Goal: Information Seeking & Learning: Learn about a topic

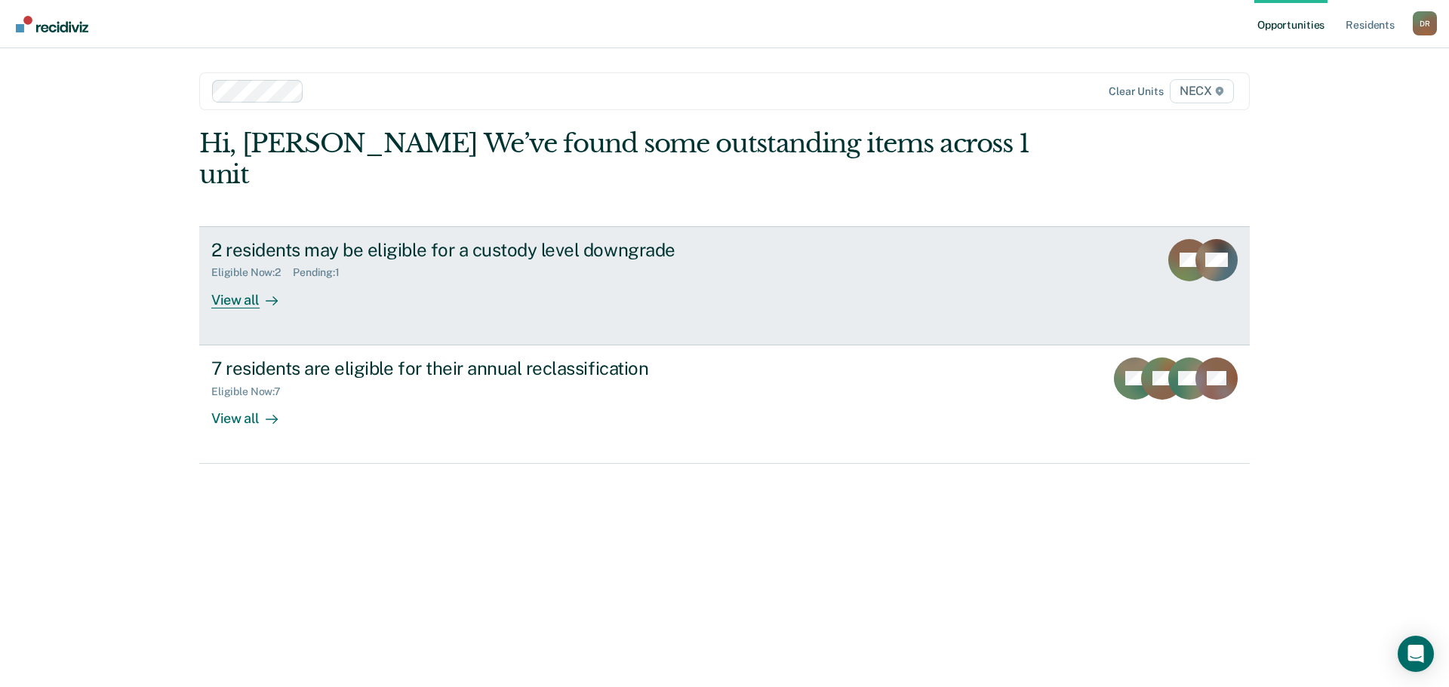
click at [234, 279] on div "View all" at bounding box center [253, 293] width 85 height 29
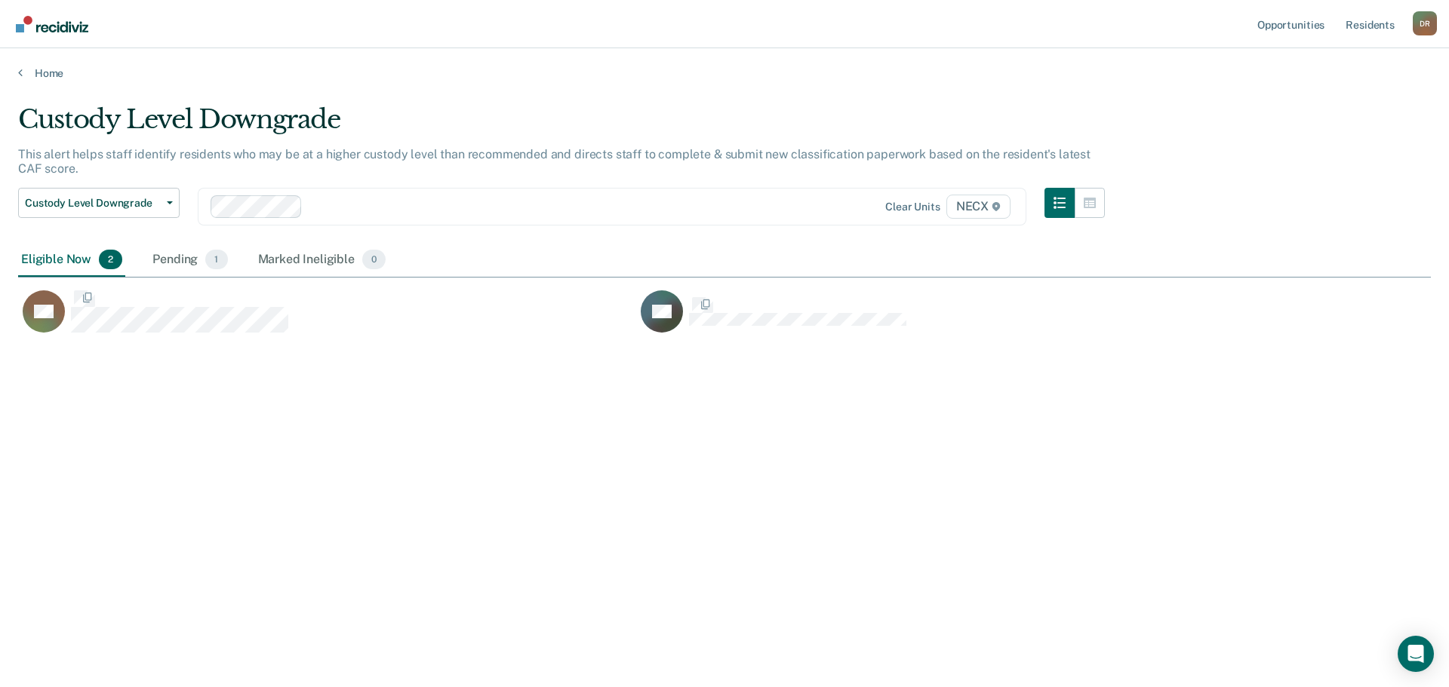
scroll to position [459, 1401]
click at [19, 72] on icon at bounding box center [20, 72] width 5 height 12
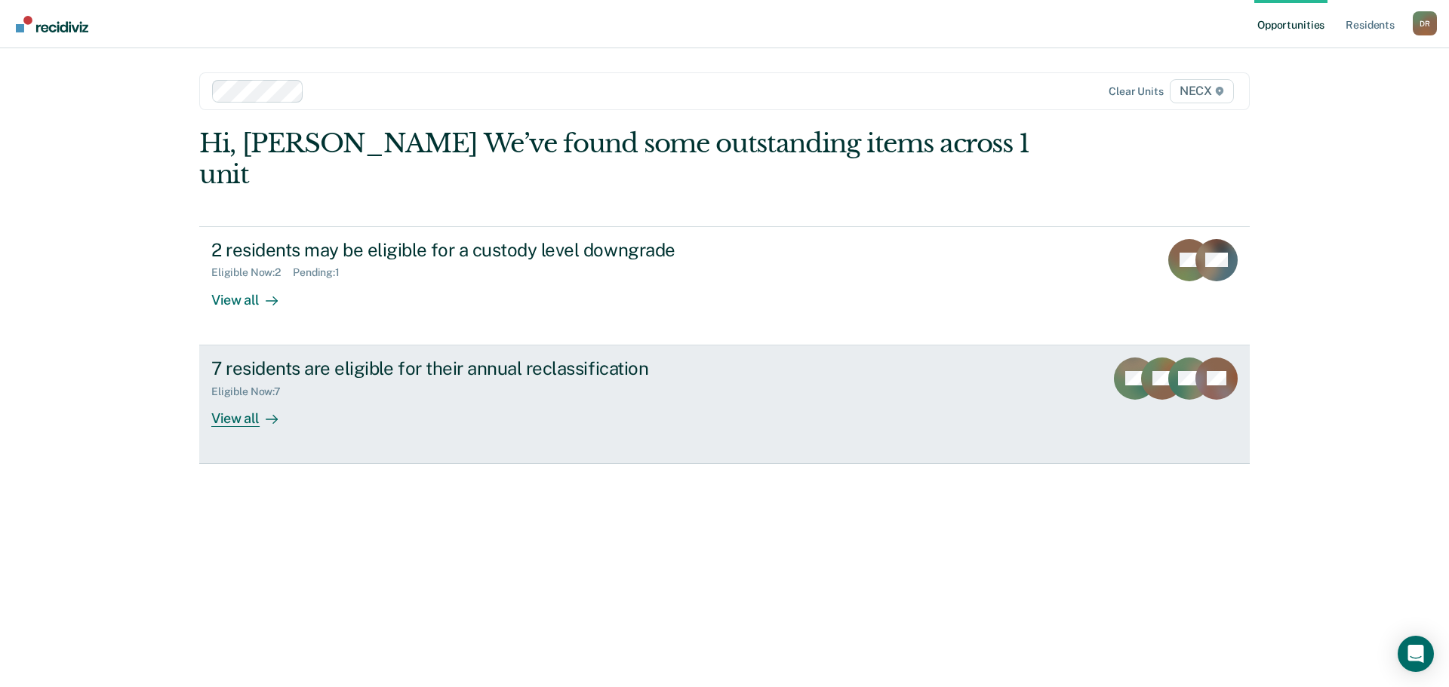
click at [238, 398] on div "View all" at bounding box center [253, 412] width 85 height 29
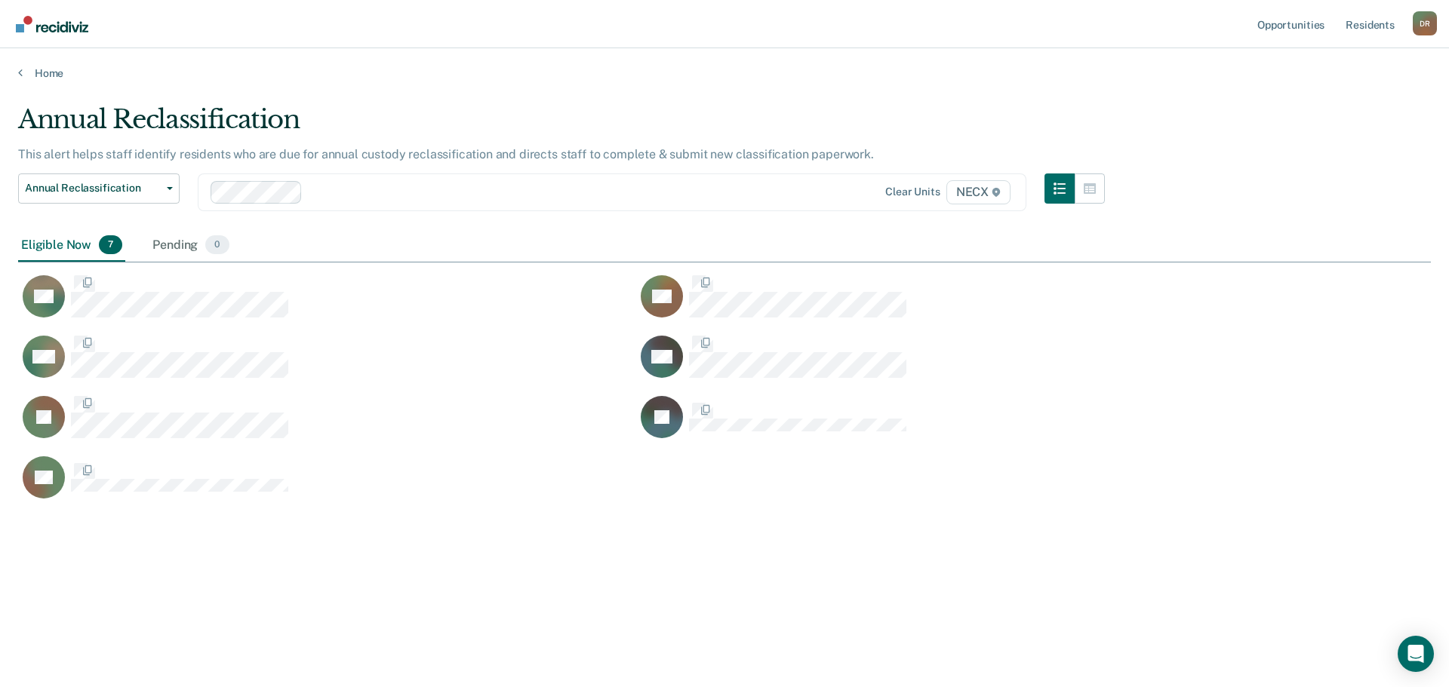
scroll to position [459, 1401]
